Goal: Task Accomplishment & Management: Manage account settings

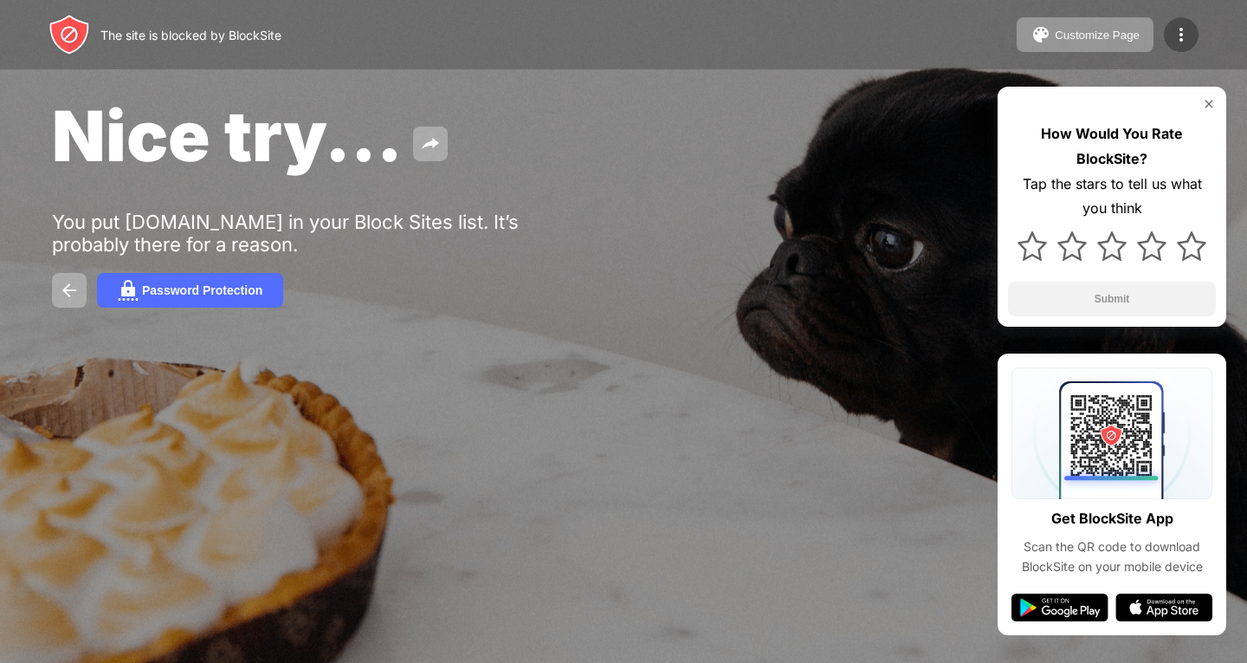
click at [1174, 34] on img at bounding box center [1181, 34] width 21 height 21
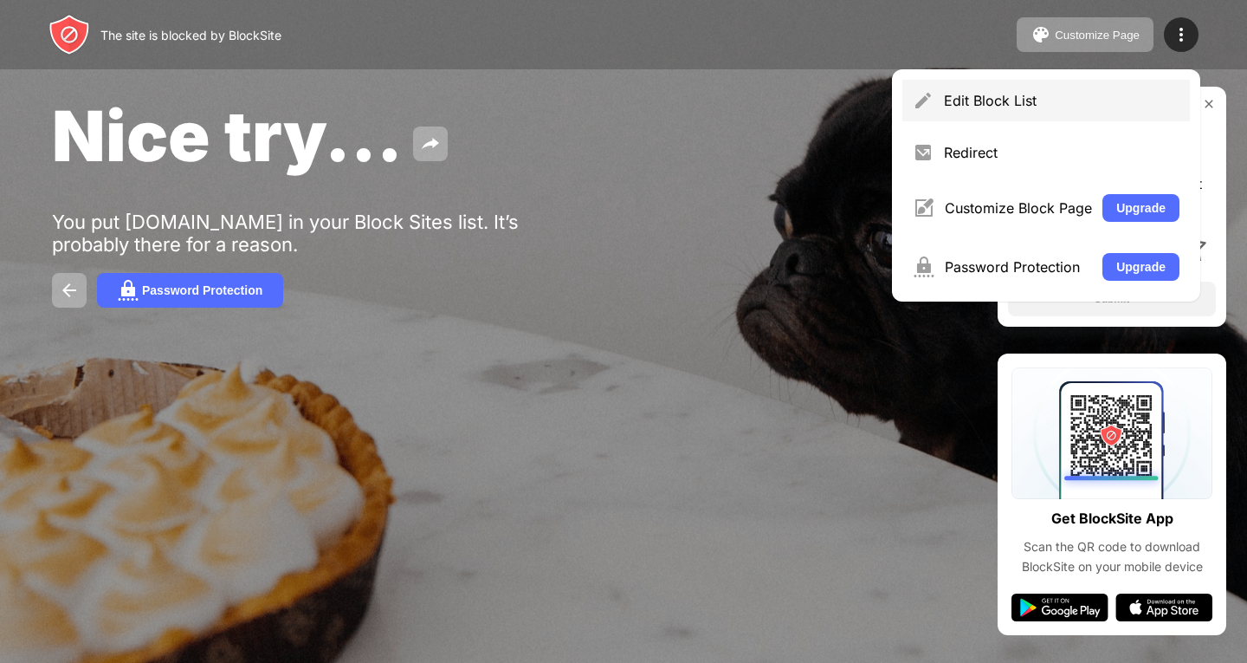
click at [1119, 90] on div "Edit Block List" at bounding box center [1046, 101] width 288 height 42
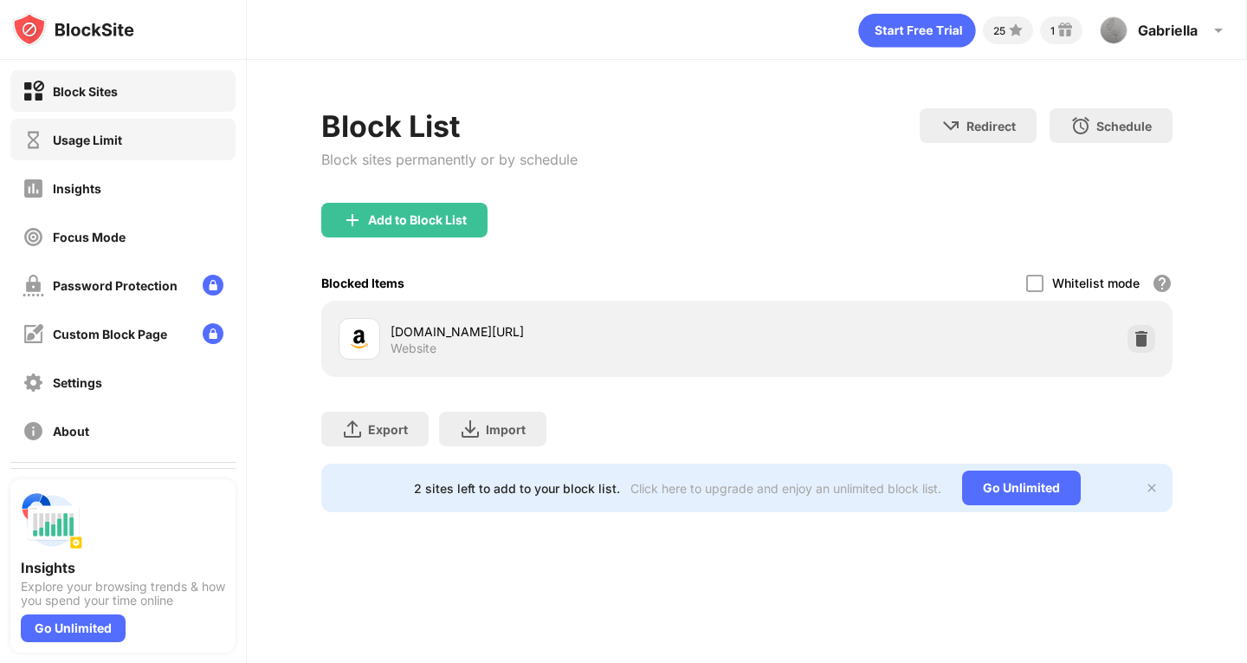
click at [141, 126] on div "Usage Limit" at bounding box center [122, 140] width 225 height 42
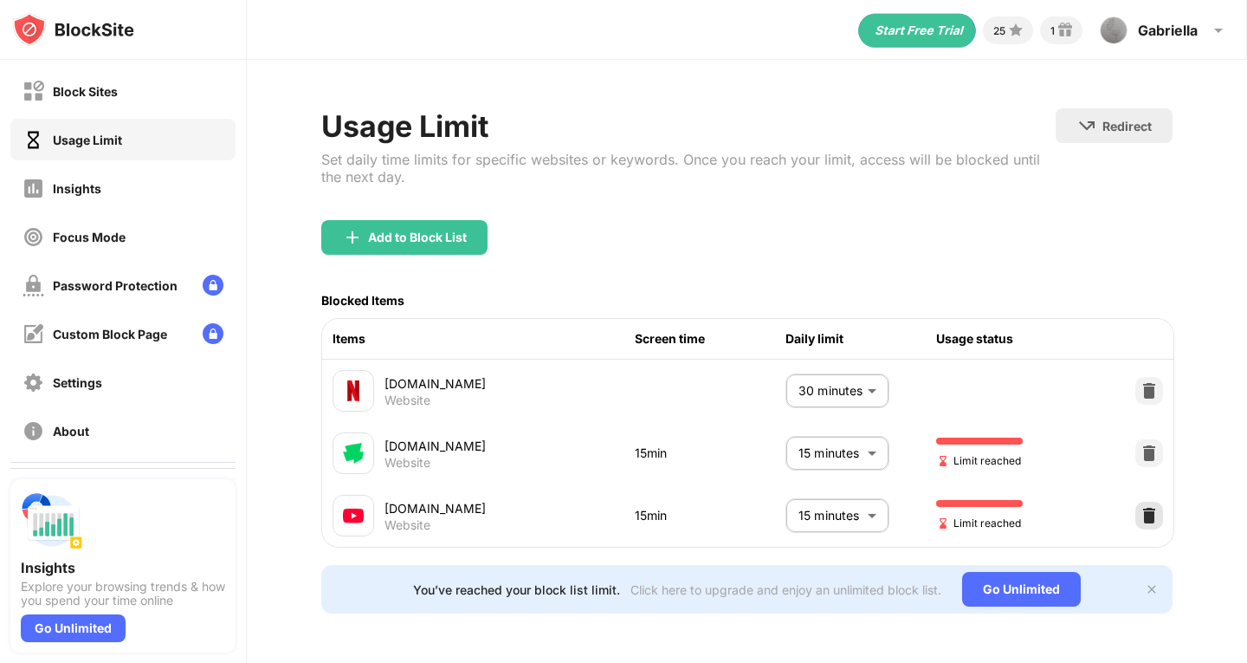
click at [1141, 511] on img at bounding box center [1149, 515] width 17 height 17
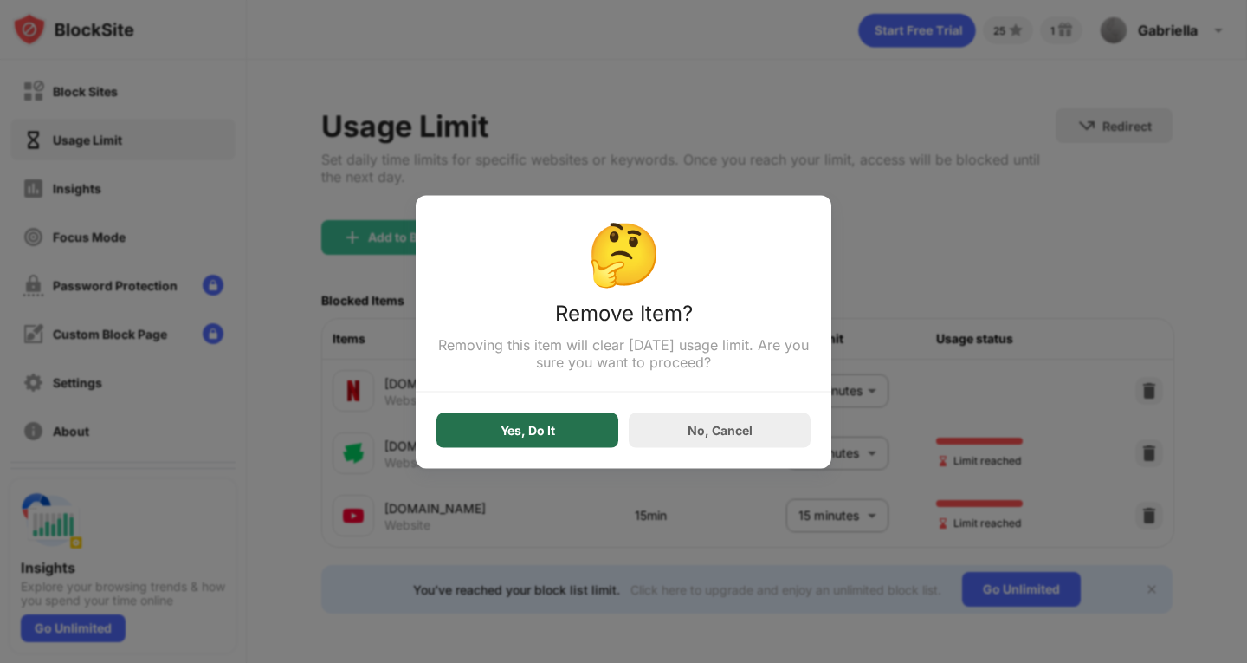
click at [545, 437] on div "Yes, Do It" at bounding box center [528, 430] width 55 height 14
